Goal: Information Seeking & Learning: Learn about a topic

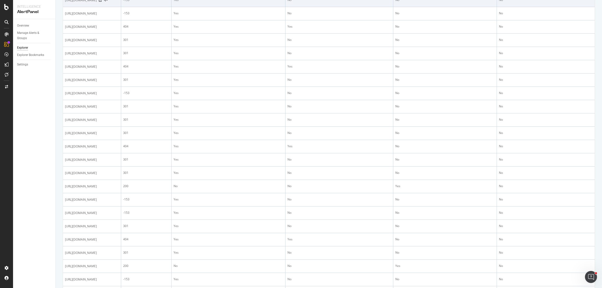
scroll to position [188, 0]
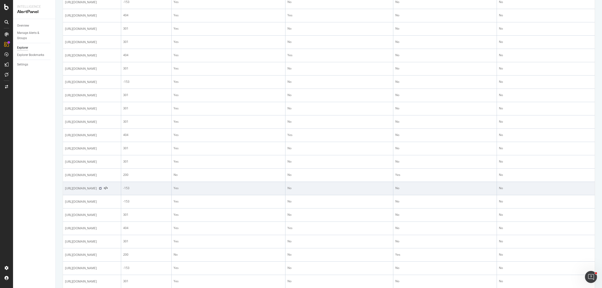
click at [102, 190] on icon at bounding box center [100, 188] width 3 height 3
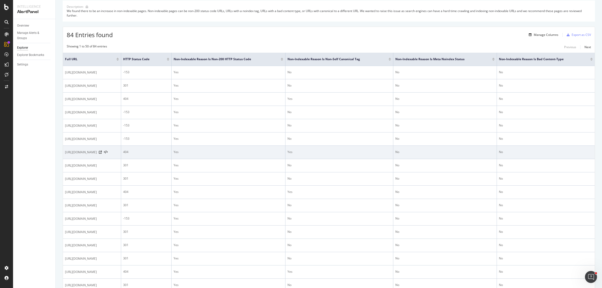
scroll to position [0, 0]
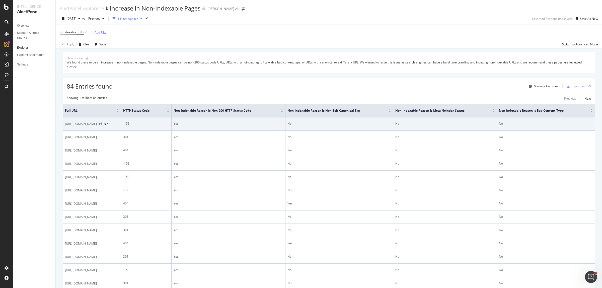
click at [102, 124] on icon at bounding box center [100, 123] width 3 height 3
click at [108, 124] on icon at bounding box center [106, 124] width 4 height 4
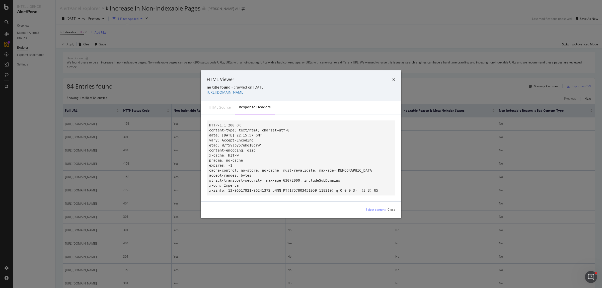
click at [396, 77] on div "HTML Viewer no title found - crawled on [DATE] [URL][DOMAIN_NAME]" at bounding box center [301, 85] width 201 height 31
click at [395, 78] on icon "times" at bounding box center [394, 80] width 3 height 4
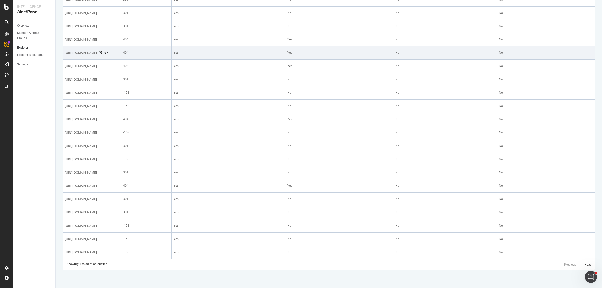
scroll to position [717, 0]
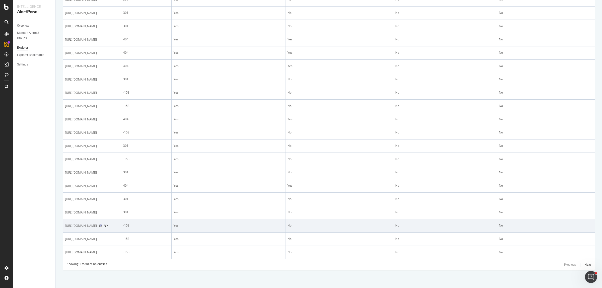
click at [102, 224] on icon at bounding box center [100, 225] width 3 height 3
